Goal: Task Accomplishment & Management: Manage account settings

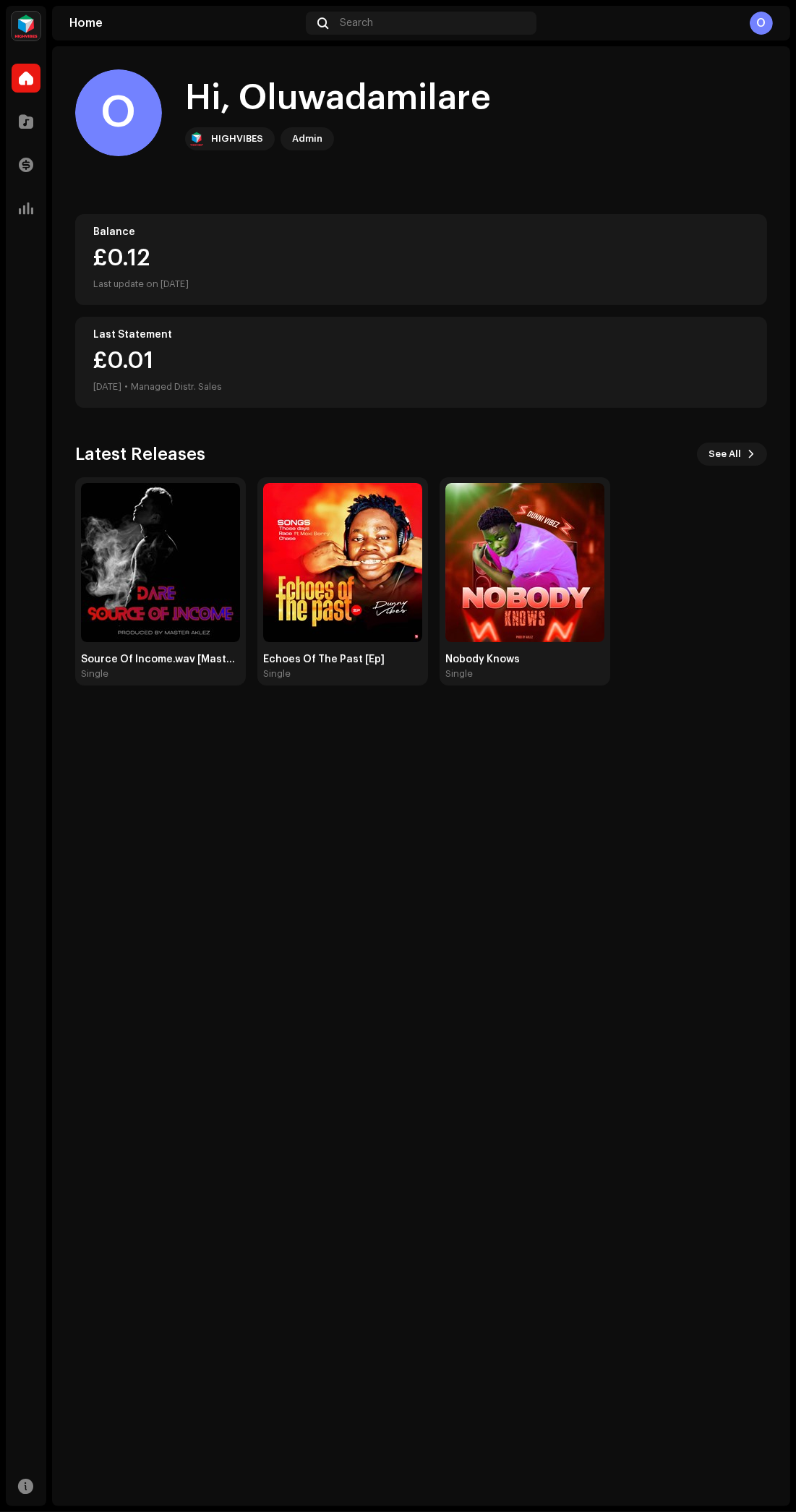
click at [119, 596] on img at bounding box center [161, 563] width 159 height 159
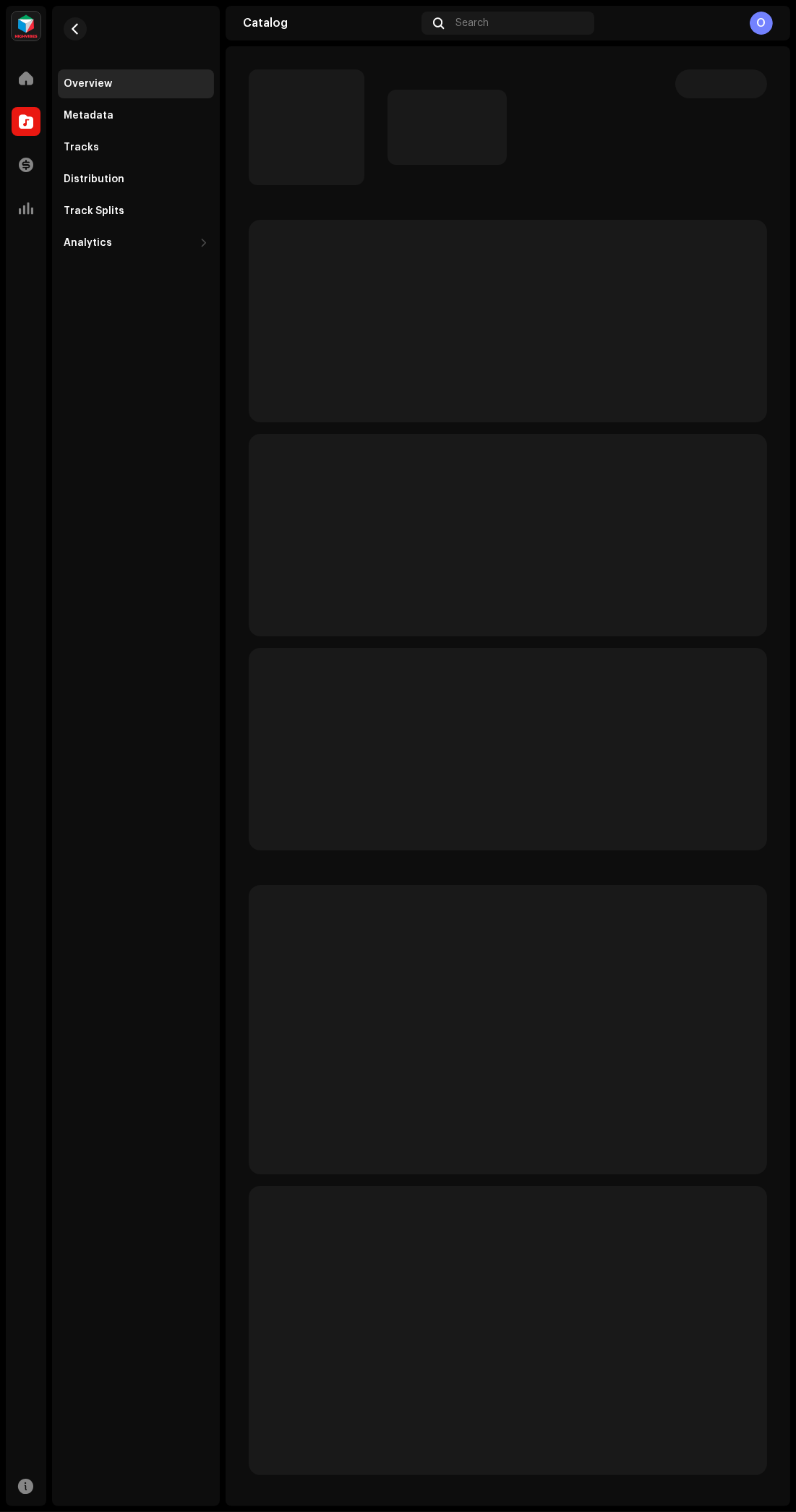
click at [137, 609] on div "Overview Metadata Tracks Distribution Track Splits Analytics Consumption Engage…" at bounding box center [135, 756] width 168 height 1501
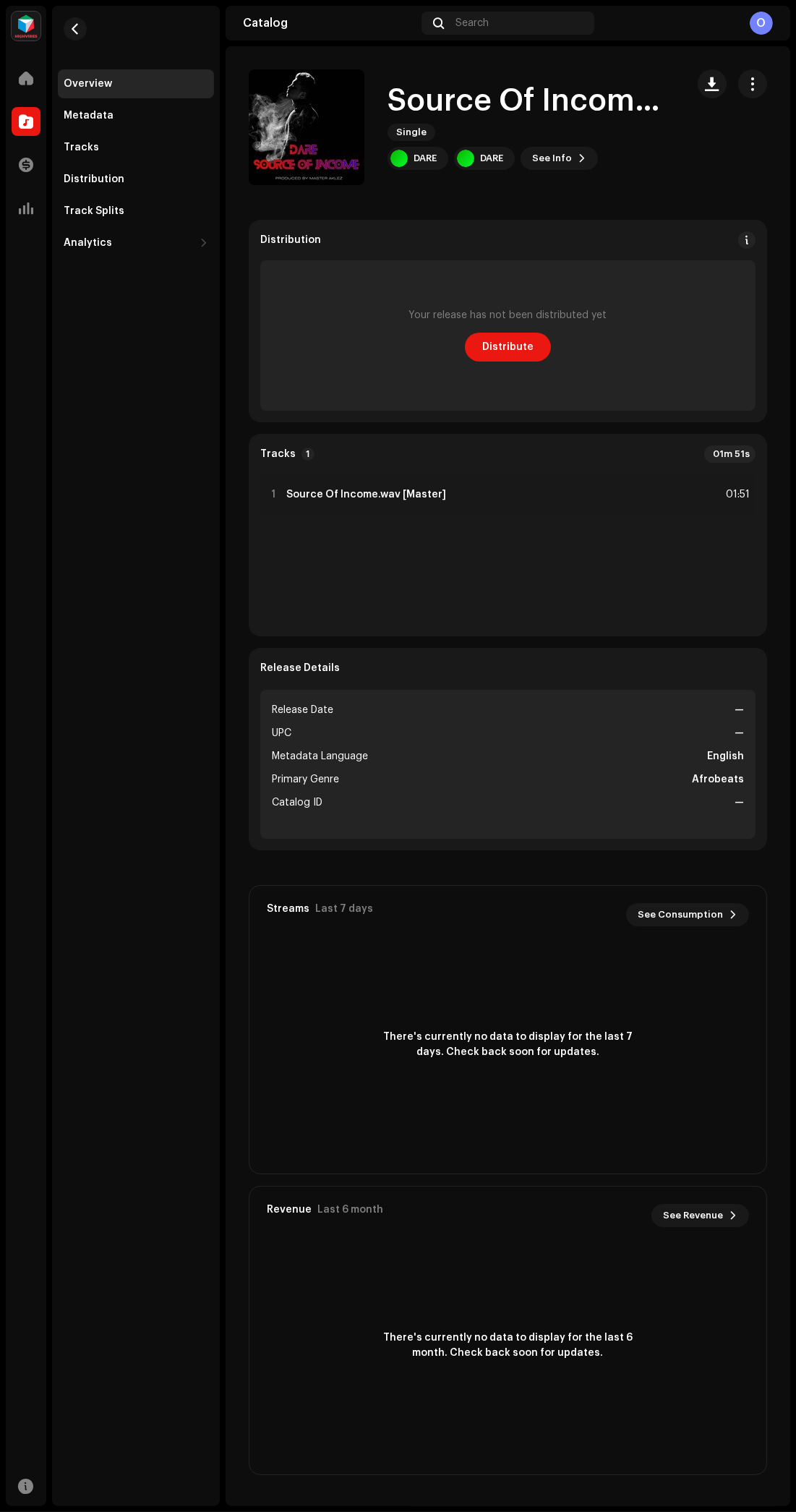
click at [525, 315] on div "Your release has not been distributed yet" at bounding box center [508, 315] width 198 height 12
click at [522, 352] on span "Distribute" at bounding box center [508, 347] width 51 height 29
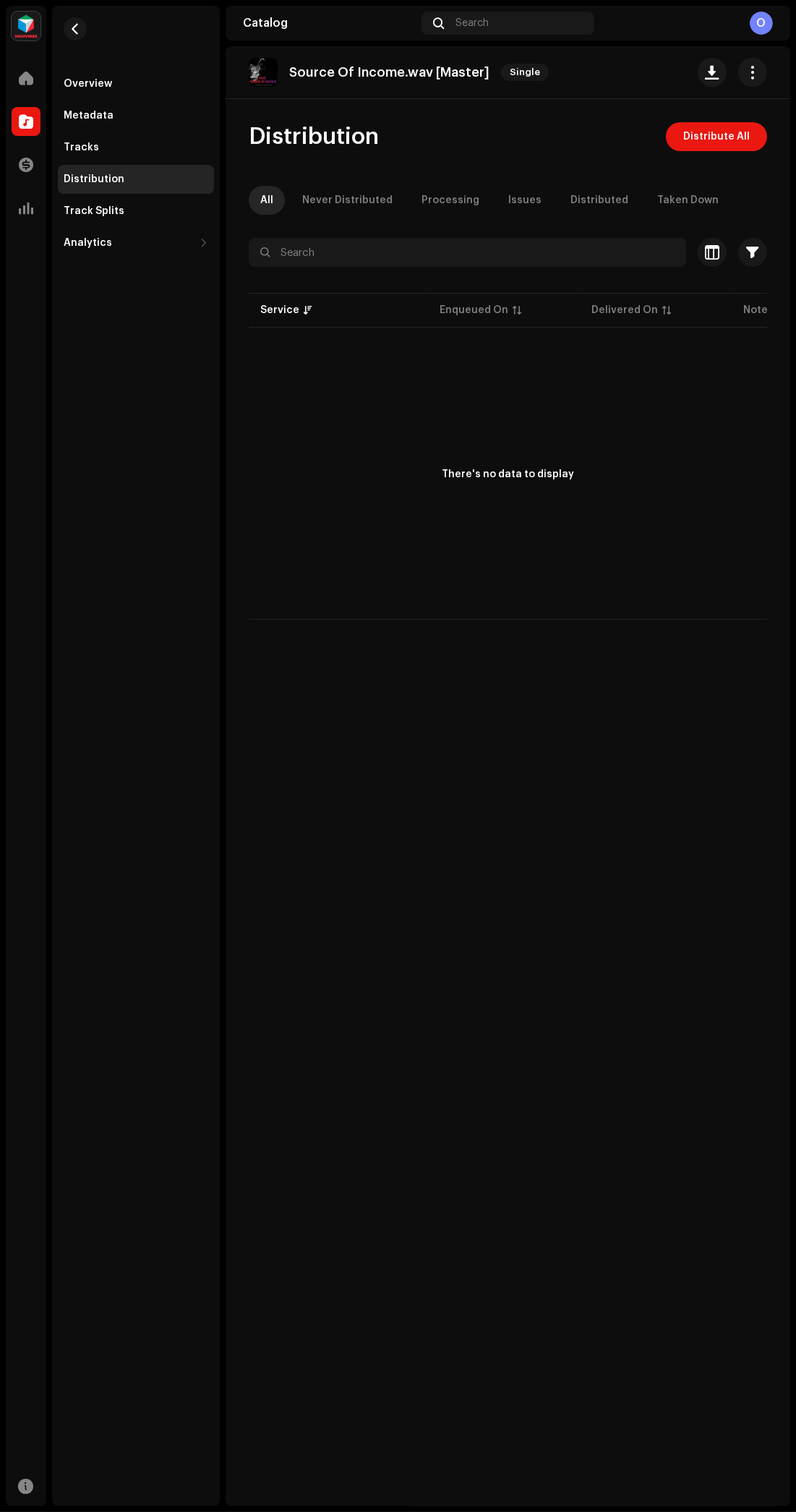
click at [731, 136] on span "Distribute All" at bounding box center [716, 136] width 67 height 29
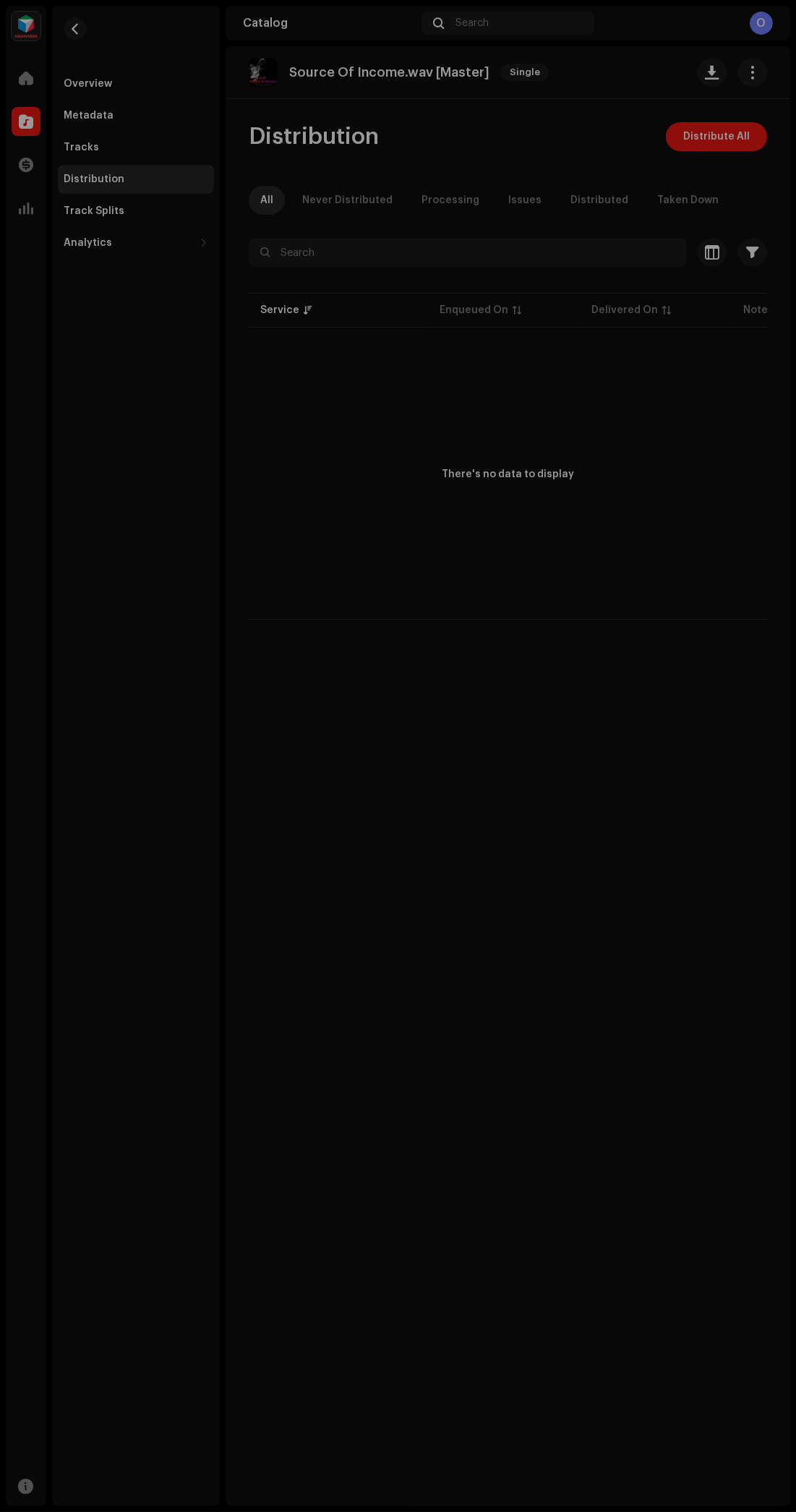
click at [612, 357] on div "Not Eligible For Distribution The selected services are not eligible for distri…" at bounding box center [398, 756] width 796 height 1512
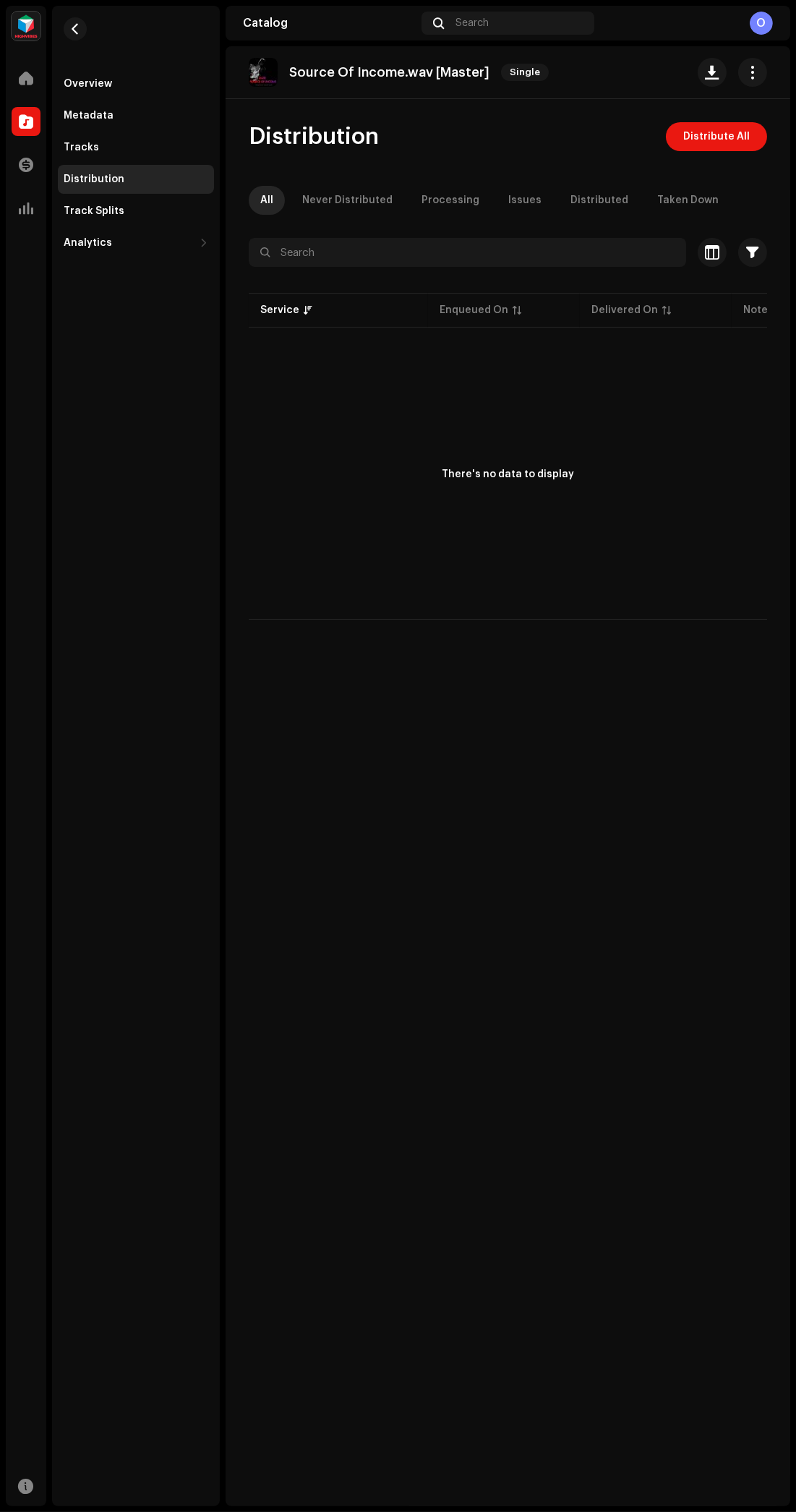
click at [322, 314] on p-table "Service Enqueued On Delivered On Note Status" at bounding box center [507, 310] width 518 height 41
click at [322, 311] on p-table "Service Enqueued On Delivered On Note Status" at bounding box center [507, 310] width 518 height 41
click at [303, 333] on div "There's no data to display" at bounding box center [507, 475] width 518 height 289
click at [296, 314] on p-table "Service Enqueued On Delivered On Note Status" at bounding box center [507, 310] width 518 height 41
click at [295, 326] on p-table "Service Enqueued On Delivered On Note Status" at bounding box center [507, 310] width 518 height 41
